Goal: Transaction & Acquisition: Obtain resource

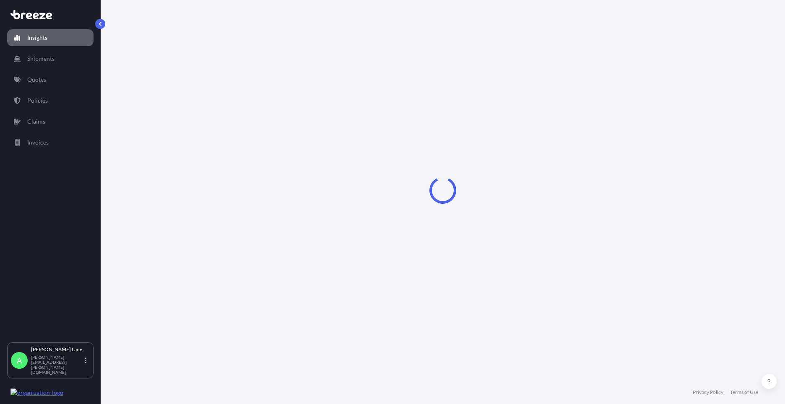
select select "2025"
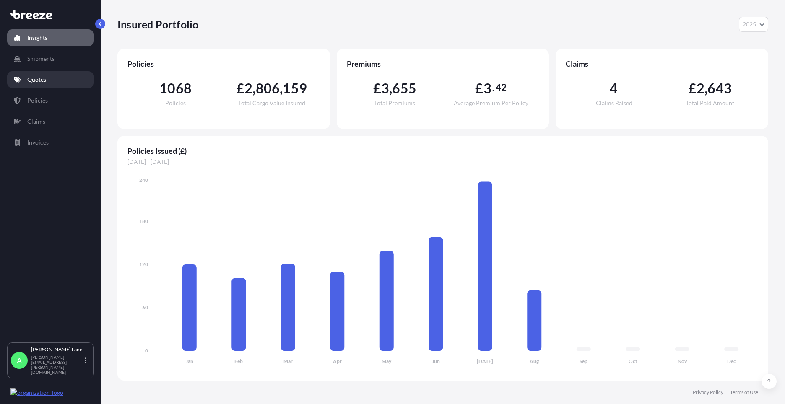
click at [50, 76] on link "Quotes" at bounding box center [50, 79] width 86 height 17
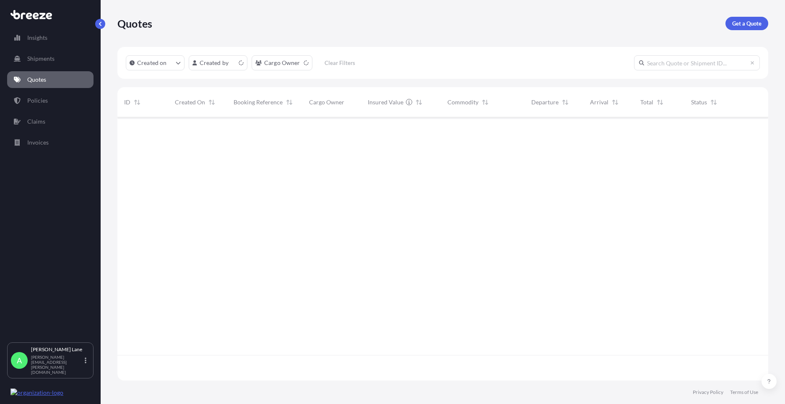
scroll to position [262, 644]
click at [744, 29] on link "Get a Quote" at bounding box center [746, 23] width 43 height 13
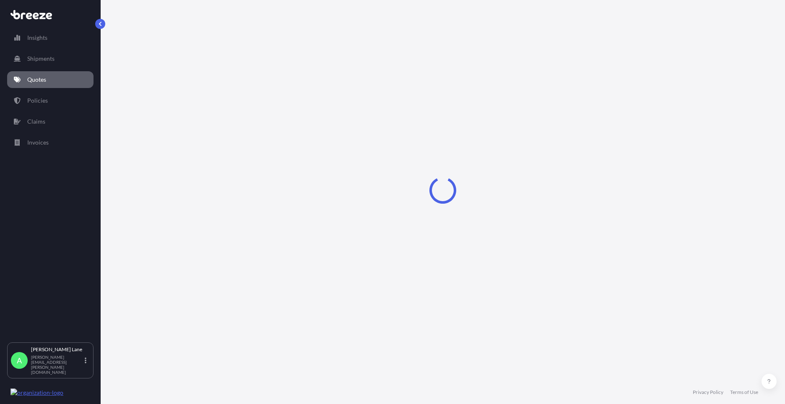
select select "Road"
select select "1"
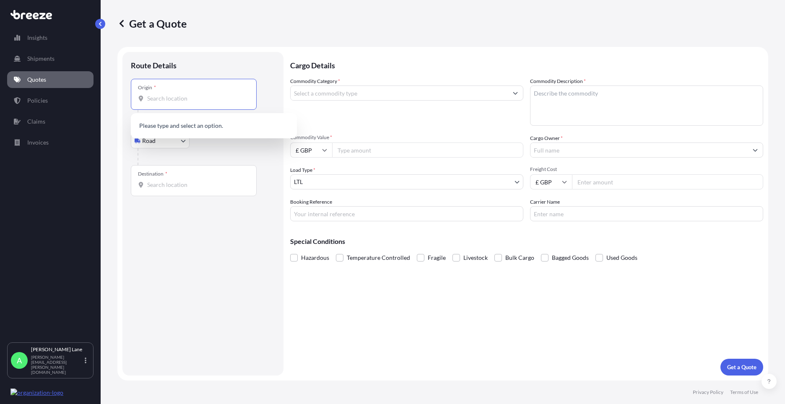
click at [196, 102] on input "Origin *" at bounding box center [196, 98] width 99 height 8
paste input "NE5 1UQ"
click at [196, 129] on span "[STREET_ADDRESS]" at bounding box center [224, 128] width 131 height 17
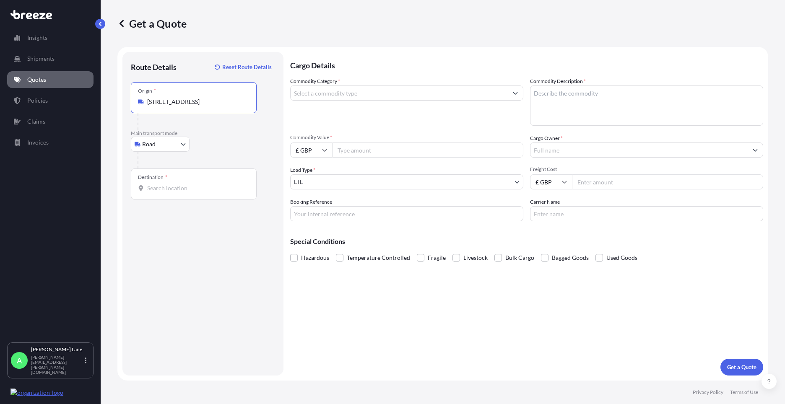
type input "[STREET_ADDRESS]"
click at [187, 187] on input "Destination *" at bounding box center [196, 188] width 99 height 8
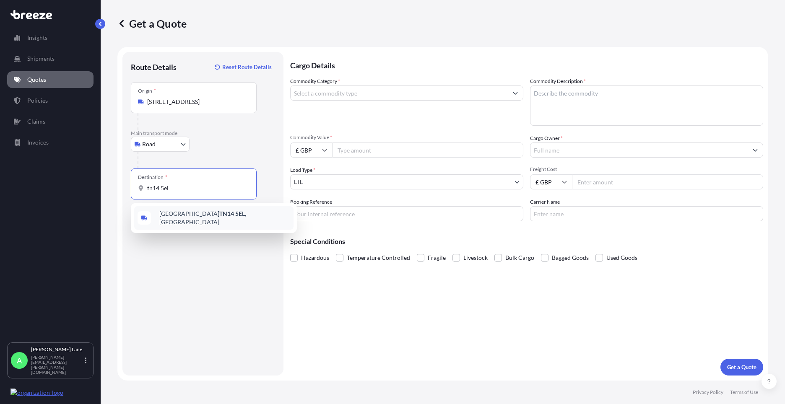
click at [192, 218] on span "[STREET_ADDRESS]" at bounding box center [224, 218] width 131 height 17
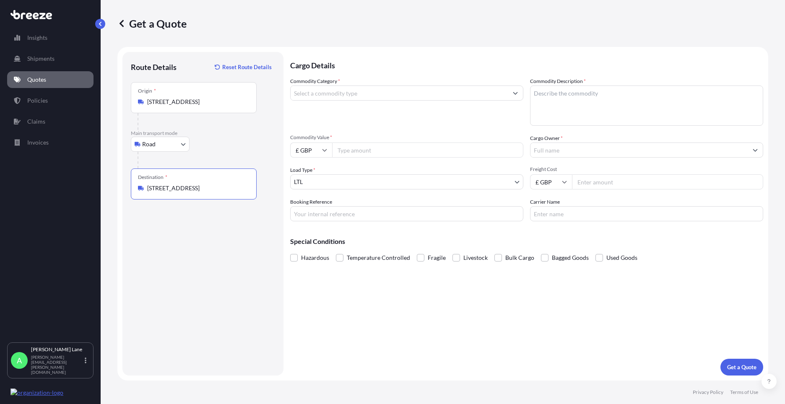
type input "[STREET_ADDRESS]"
click at [345, 99] on input "Commodity Category *" at bounding box center [398, 93] width 217 height 15
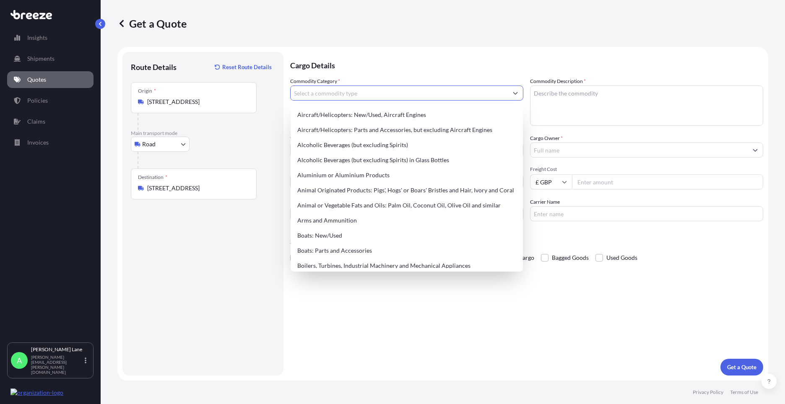
click at [345, 96] on input "Commodity Category *" at bounding box center [398, 93] width 217 height 15
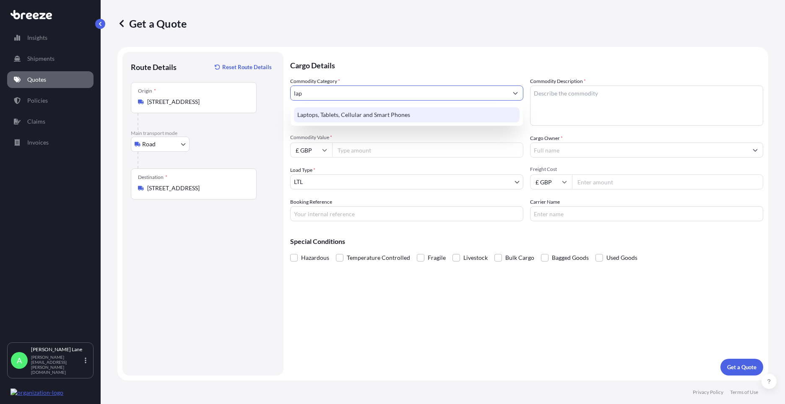
click at [346, 112] on div "Laptops, Tablets, Cellular and Smart Phones" at bounding box center [406, 114] width 225 height 15
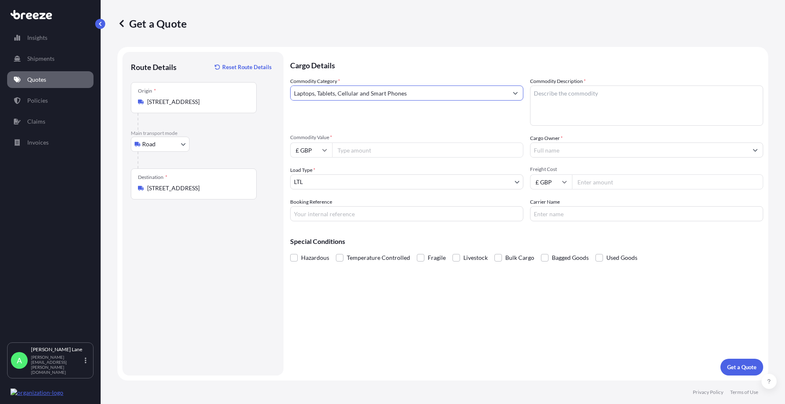
type input "Laptops, Tablets, Cellular and Smart Phones"
click at [360, 152] on input "Commodity Value *" at bounding box center [427, 150] width 191 height 15
type input "1000"
click at [360, 215] on input "Booking Reference" at bounding box center [406, 213] width 233 height 15
type input "1887649"
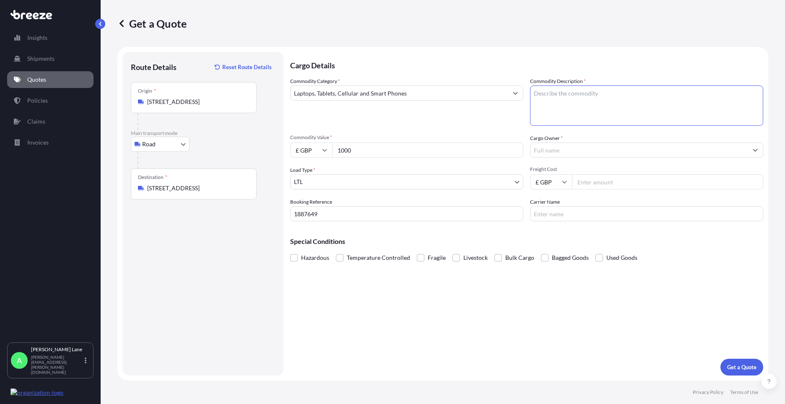
paste textarea "IPAD, IPAD CASE, IPENCIL & CHARGER"
type textarea "IPAD, IPAD CASE, IPENCIL & CHARGER"
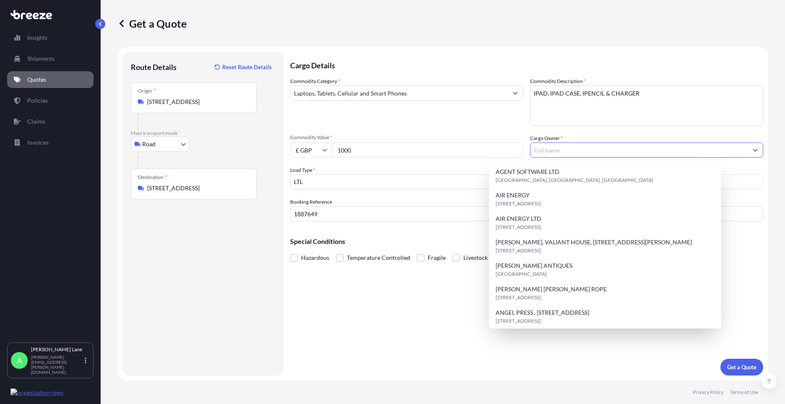
click at [589, 147] on input "Cargo Owner *" at bounding box center [638, 150] width 217 height 15
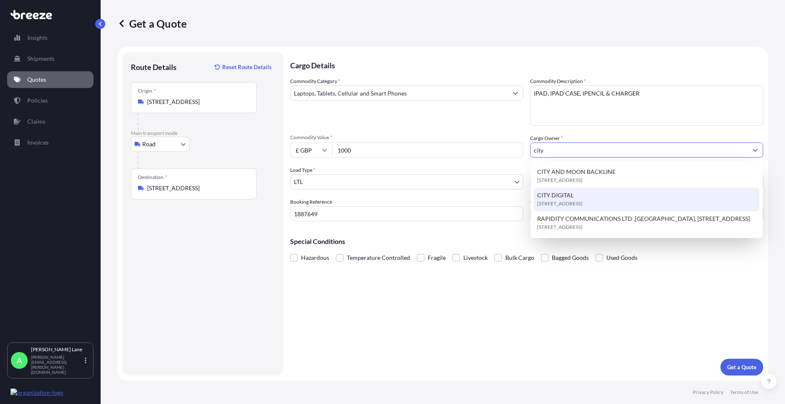
click at [588, 197] on div "CITY DIGITAL [STREET_ADDRESS]" at bounding box center [646, 199] width 225 height 23
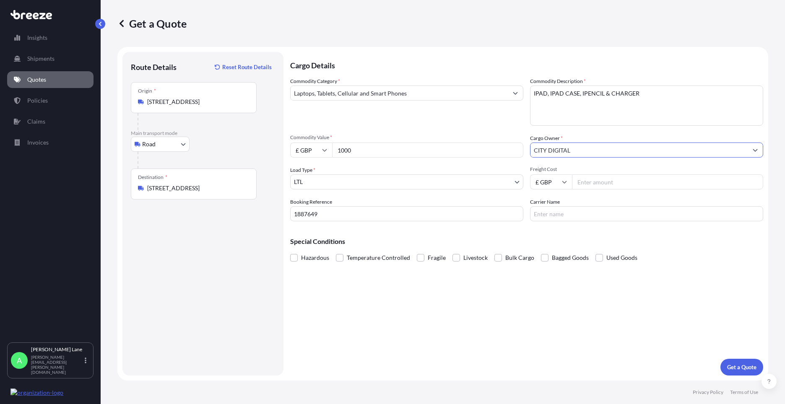
type input "CITY DIGITAL"
click at [605, 186] on input "Freight Cost" at bounding box center [667, 181] width 191 height 15
type input "28.10"
click at [575, 211] on input "Carrier Name" at bounding box center [646, 213] width 233 height 15
type input "dpd"
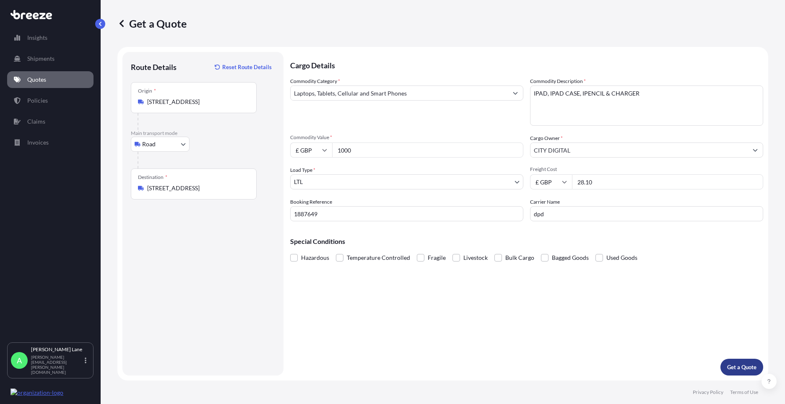
click at [730, 368] on p "Get a Quote" at bounding box center [741, 367] width 29 height 8
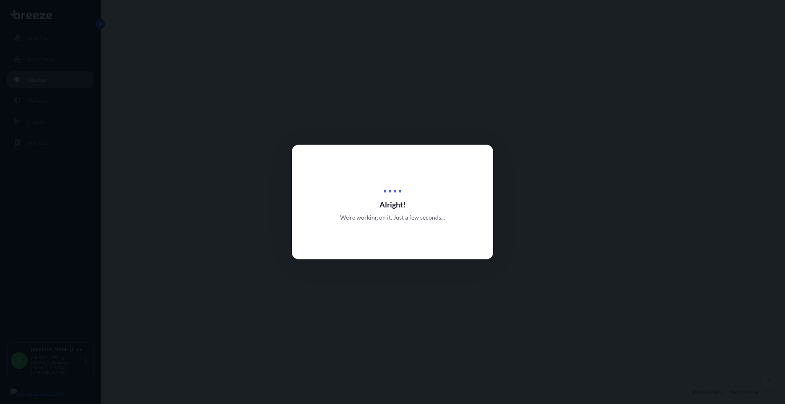
select select "Road"
select select "1"
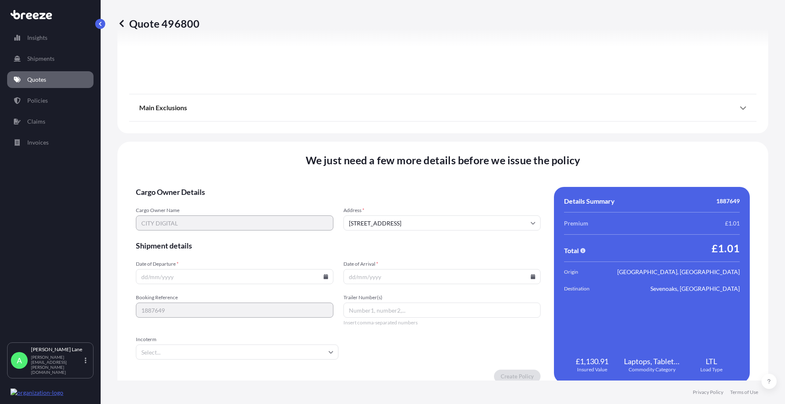
scroll to position [926, 0]
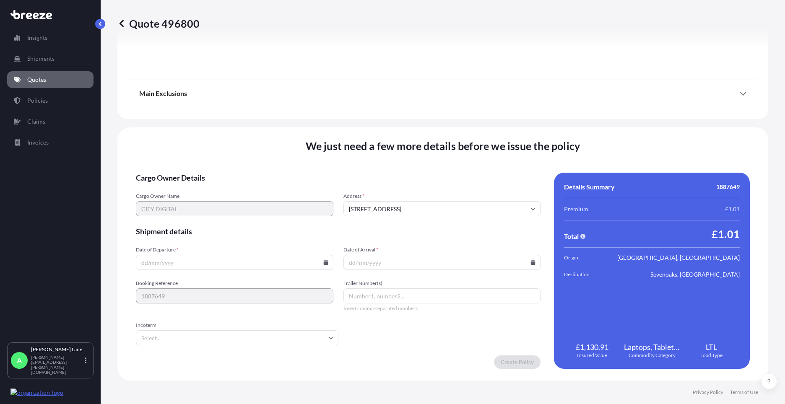
click at [324, 264] on icon at bounding box center [325, 262] width 5 height 5
click at [175, 204] on button "18" at bounding box center [174, 203] width 13 height 13
type input "[DATE]"
click at [177, 334] on input "Incoterm" at bounding box center [237, 337] width 202 height 15
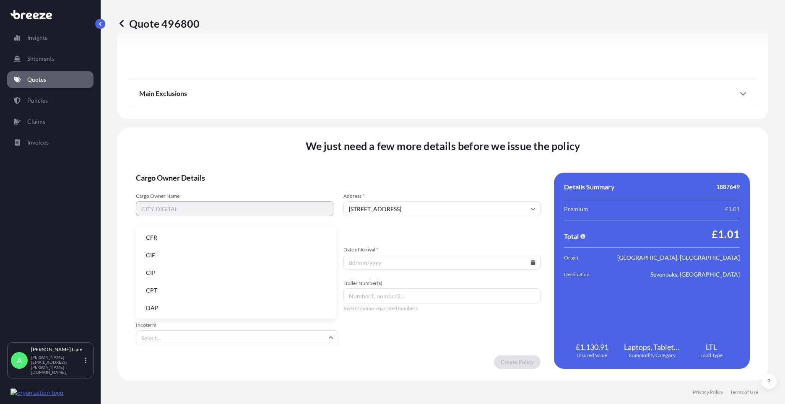
click at [181, 306] on li "DAP" at bounding box center [236, 308] width 194 height 16
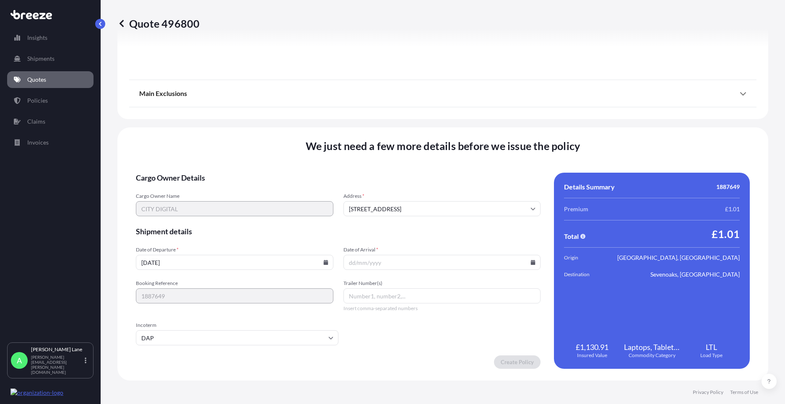
paste input "0011 631 474 3"
type input "0011 631 474 3"
click at [531, 262] on icon at bounding box center [533, 262] width 5 height 5
click at [401, 202] on button "19" at bounding box center [399, 203] width 13 height 13
type input "[DATE]"
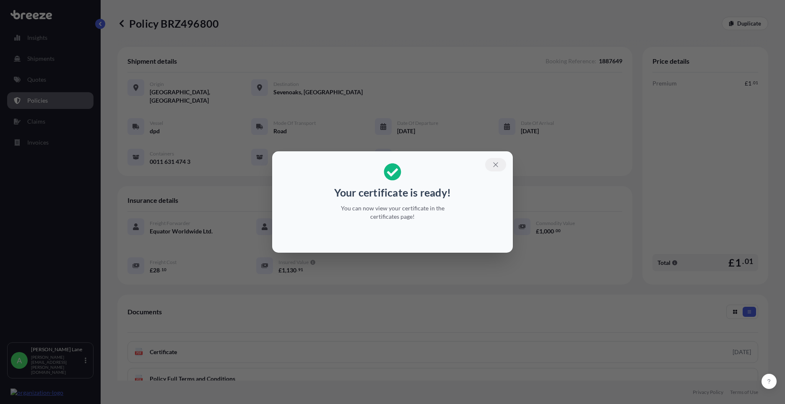
click at [500, 166] on button "button" at bounding box center [495, 164] width 21 height 13
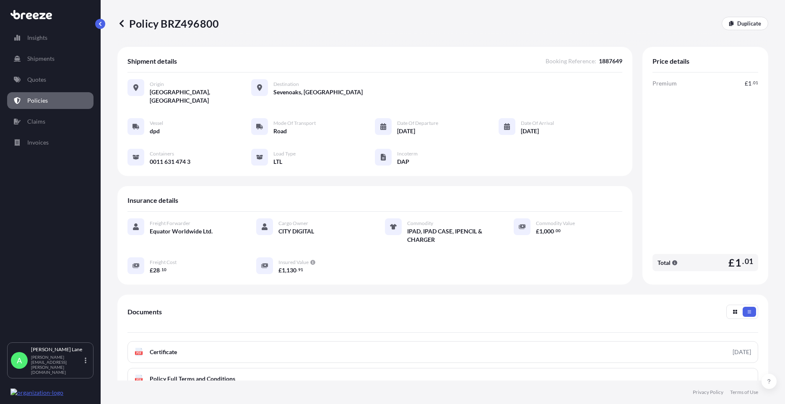
click at [764, 22] on div "Policy BRZ496800 Duplicate Shipment details Booking Reference : 1887649 Origin …" at bounding box center [443, 190] width 684 height 381
click at [754, 22] on link "Duplicate" at bounding box center [744, 23] width 47 height 13
select select "Road"
select select "1"
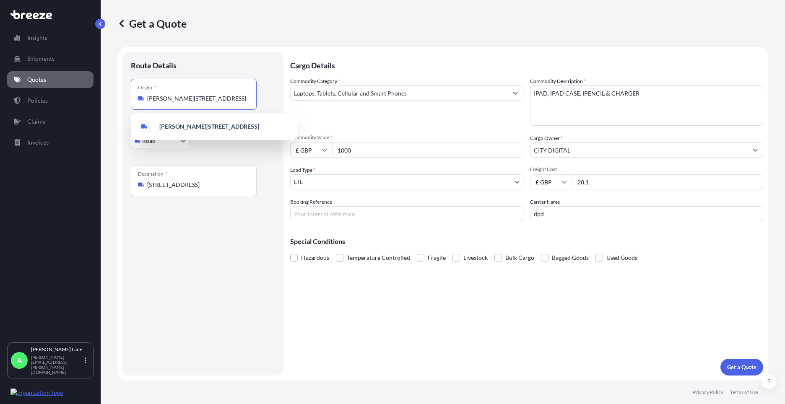
scroll to position [0, 14]
drag, startPoint x: 153, startPoint y: 98, endPoint x: 251, endPoint y: 96, distance: 97.7
click at [251, 96] on div "Origin * [PERSON_NAME], [GEOGRAPHIC_DATA], [GEOGRAPHIC_DATA]" at bounding box center [194, 94] width 126 height 31
click at [210, 124] on span "[STREET_ADDRESS]" at bounding box center [224, 128] width 131 height 17
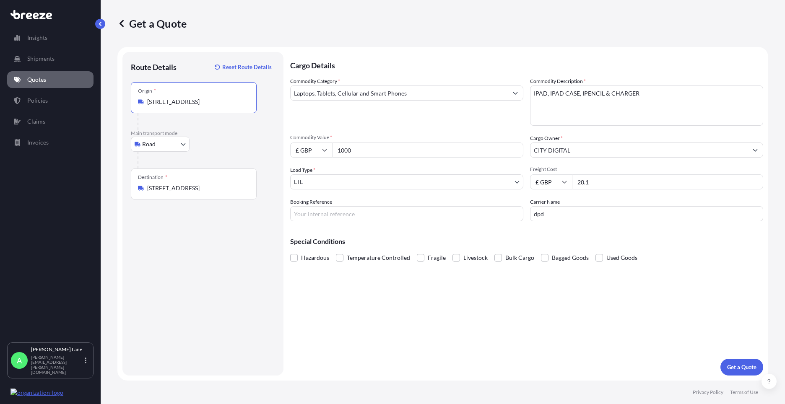
type input "[STREET_ADDRESS]"
click at [318, 215] on input "Booking Reference" at bounding box center [406, 213] width 233 height 15
type input "1885092"
click at [739, 365] on p "Get a Quote" at bounding box center [741, 367] width 29 height 8
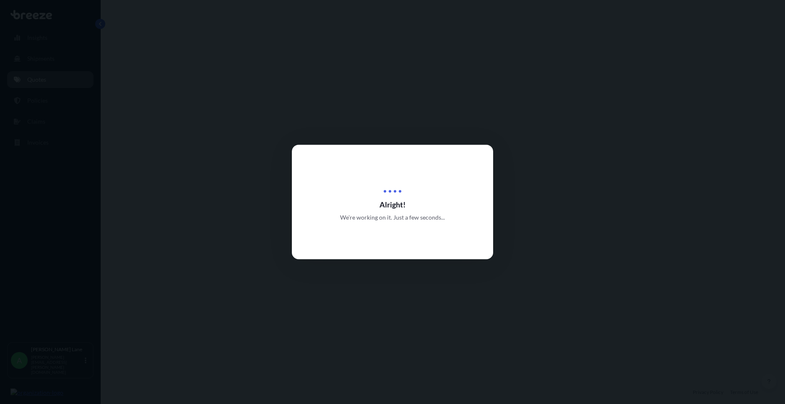
select select "Road"
select select "1"
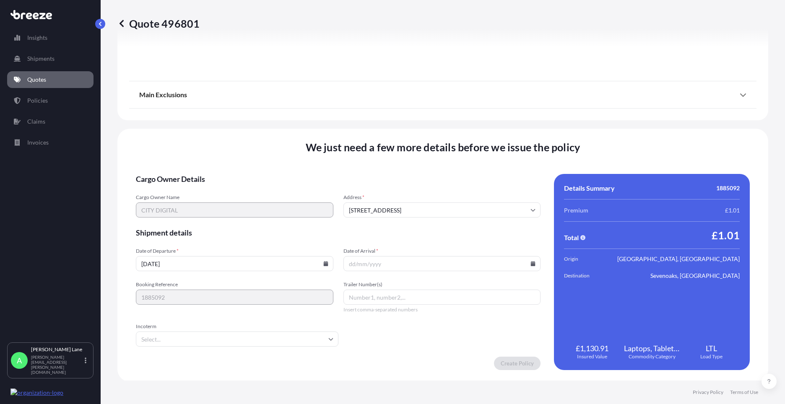
scroll to position [926, 0]
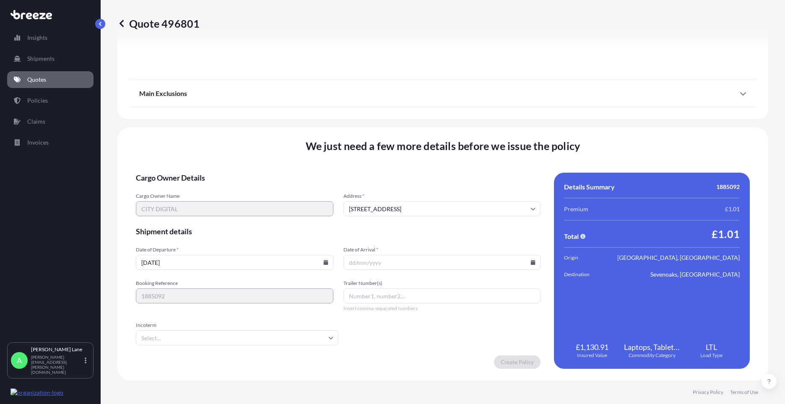
click at [325, 264] on icon at bounding box center [325, 262] width 5 height 5
click at [178, 204] on button "18" at bounding box center [174, 203] width 13 height 13
drag, startPoint x: 184, startPoint y: 337, endPoint x: 183, endPoint y: 332, distance: 4.6
click at [184, 336] on input "Incoterm" at bounding box center [237, 337] width 202 height 15
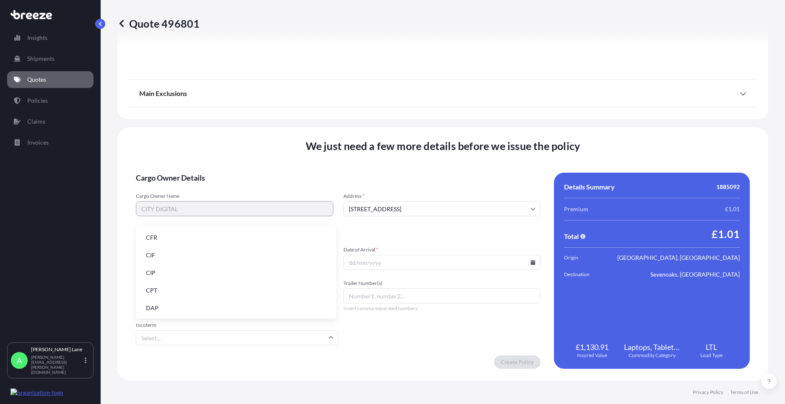
drag, startPoint x: 185, startPoint y: 308, endPoint x: 288, endPoint y: 301, distance: 103.4
click at [187, 307] on li "DAP" at bounding box center [236, 308] width 194 height 16
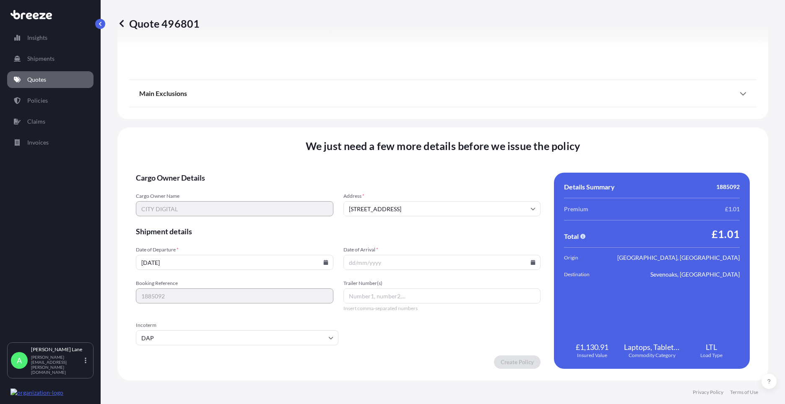
paste input "0011 631 475 2"
type input "0011 631 475 2"
click at [531, 261] on icon at bounding box center [533, 262] width 5 height 5
click at [402, 205] on button "19" at bounding box center [399, 203] width 13 height 13
type input "[DATE]"
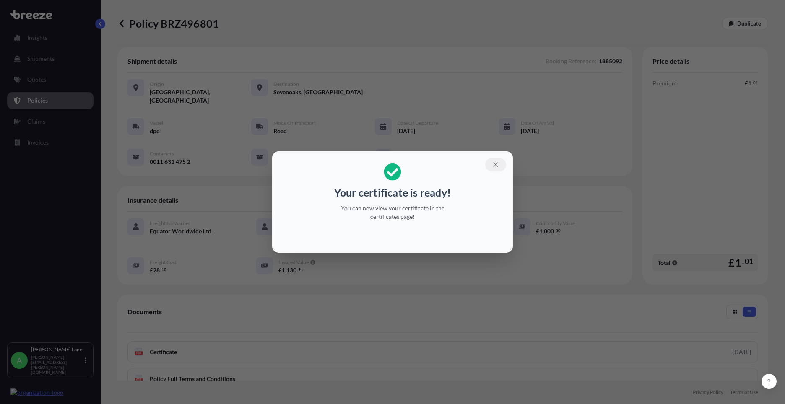
click at [492, 169] on button "button" at bounding box center [495, 164] width 21 height 13
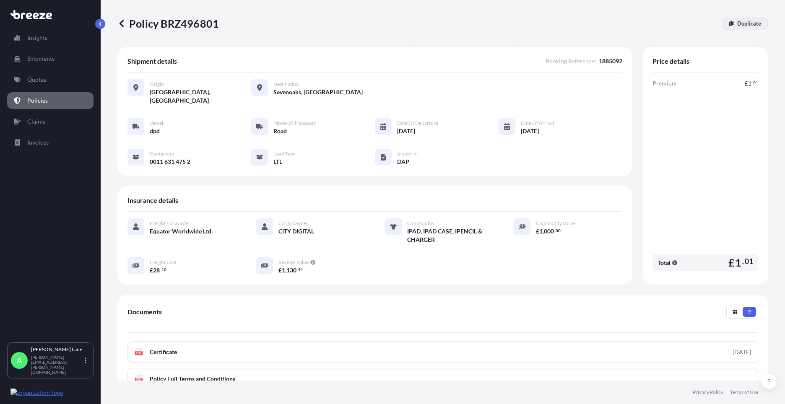
click at [749, 28] on link "Duplicate" at bounding box center [744, 23] width 47 height 13
select select "Road"
select select "1"
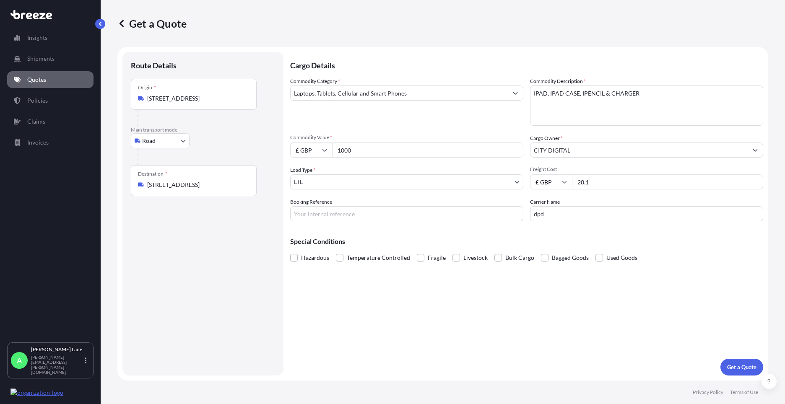
click at [210, 103] on div "Origin * Cardiff CF3 6AG, [GEOGRAPHIC_DATA]" at bounding box center [194, 94] width 126 height 31
click at [210, 103] on input "[STREET_ADDRESS]" at bounding box center [196, 98] width 99 height 8
drag, startPoint x: 210, startPoint y: 100, endPoint x: 112, endPoint y: 105, distance: 98.2
click at [112, 105] on div "Get a Quote Route Details Place of loading Road Road Rail Origin * [GEOGRAPHIC_…" at bounding box center [443, 190] width 684 height 381
paste input "PA2 7DQ"
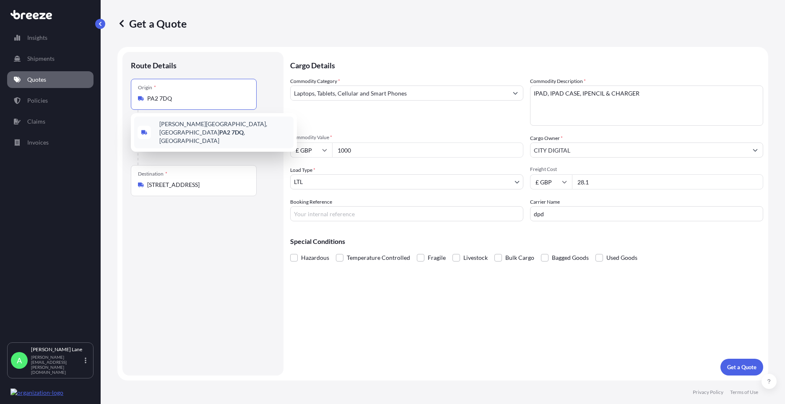
click at [205, 132] on div "[PERSON_NAME][STREET_ADDRESS]" at bounding box center [213, 133] width 159 height 32
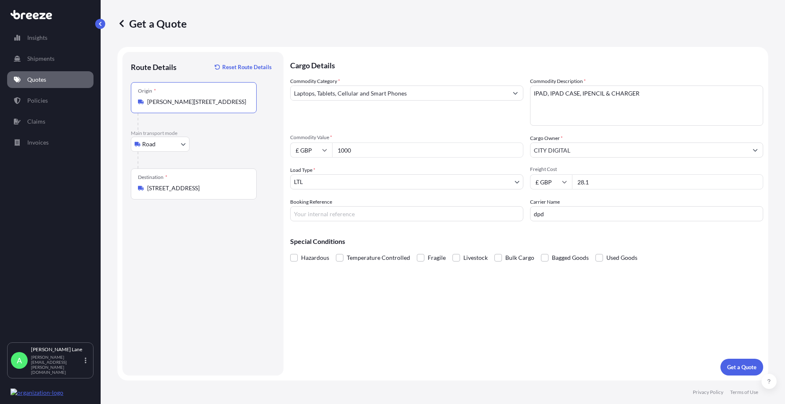
type input "[PERSON_NAME][STREET_ADDRESS]"
click at [339, 217] on input "Booking Reference" at bounding box center [406, 213] width 233 height 15
type input "1885336"
click at [733, 370] on p "Get a Quote" at bounding box center [741, 367] width 29 height 8
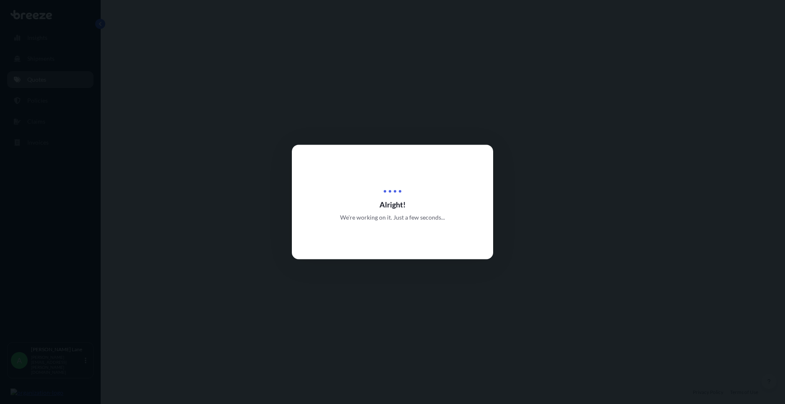
select select "Road"
select select "1"
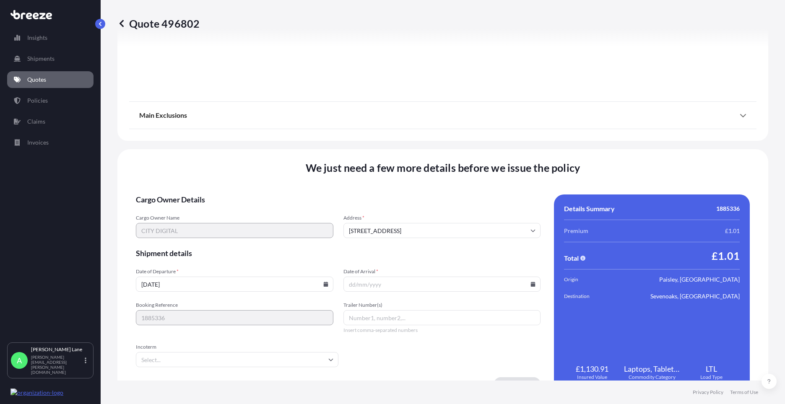
scroll to position [926, 0]
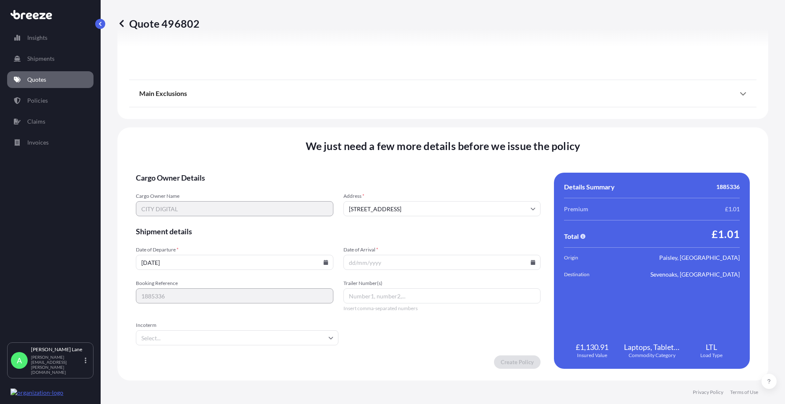
click at [327, 262] on input "[DATE]" at bounding box center [234, 262] width 197 height 15
click at [243, 339] on input "Incoterm" at bounding box center [237, 337] width 202 height 15
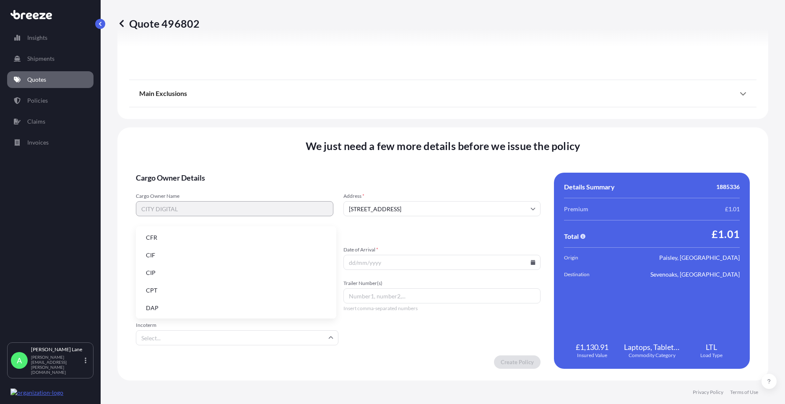
click at [227, 314] on li "DAP" at bounding box center [236, 308] width 194 height 16
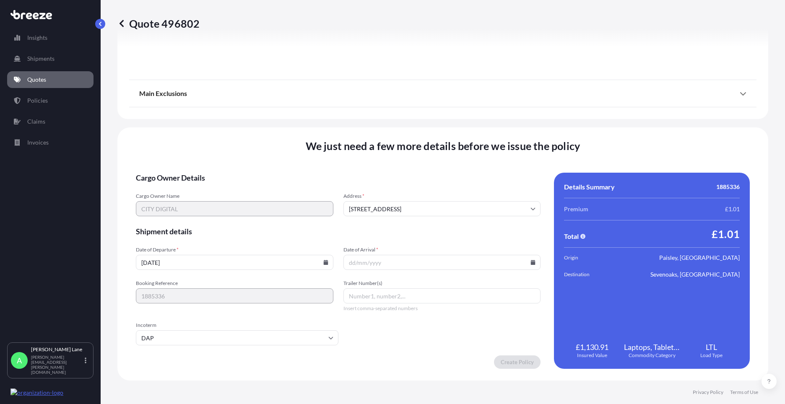
paste input "0011 631 476 1"
type input "0011 631 476 1"
click at [531, 262] on icon at bounding box center [533, 262] width 5 height 5
click at [403, 204] on button "19" at bounding box center [399, 203] width 13 height 13
type input "[DATE]"
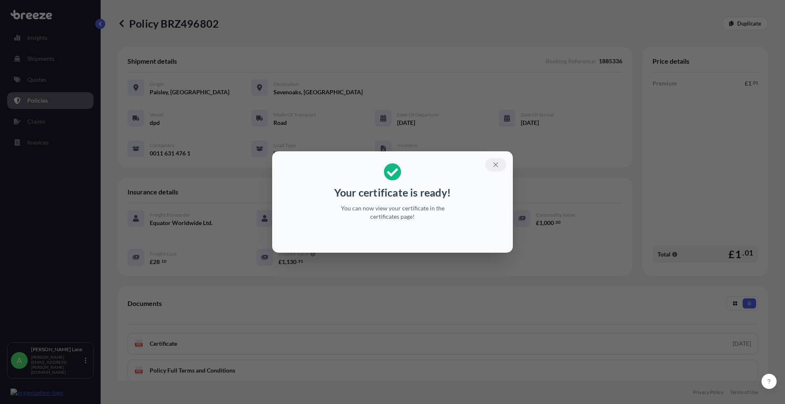
click at [498, 162] on icon "button" at bounding box center [496, 165] width 8 height 8
